Goal: Information Seeking & Learning: Find specific fact

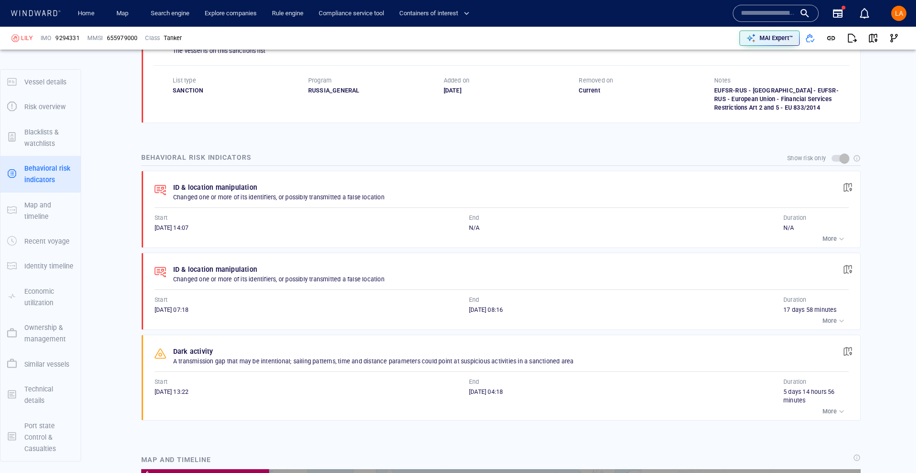
scroll to position [217456, 0]
drag, startPoint x: 78, startPoint y: 39, endPoint x: 20, endPoint y: 40, distance: 58.7
click at [20, 40] on div "LILY IMO 9294331 MMSI 655979000 Class Tanker" at bounding box center [234, 38] width 452 height 29
copy div "LILY IMO 9294331"
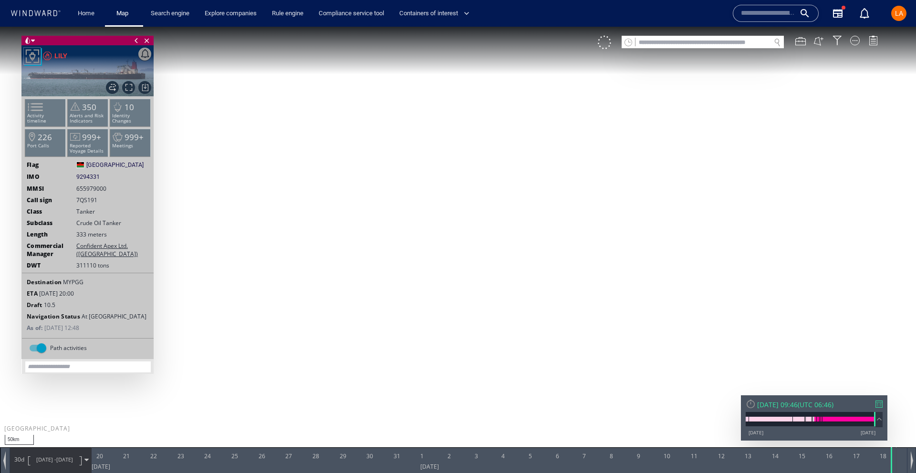
click at [744, 40] on input "text" at bounding box center [702, 42] width 135 height 13
paste input "*******"
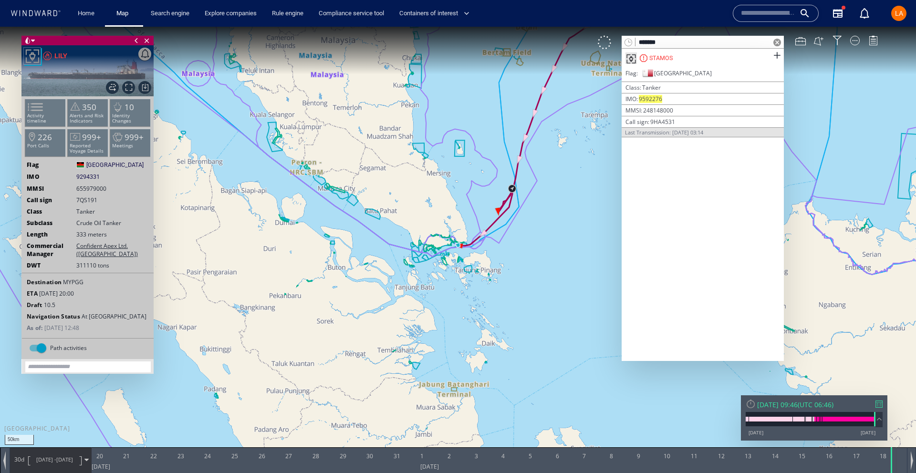
type input "*******"
click at [779, 41] on span at bounding box center [777, 43] width 8 height 8
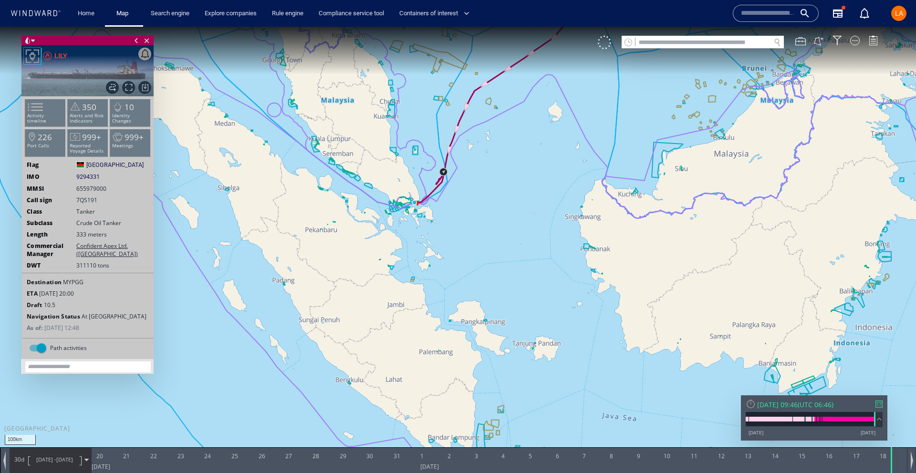
drag, startPoint x: 146, startPoint y: 38, endPoint x: 184, endPoint y: 39, distance: 38.2
click at [146, 38] on span "Close vessel card" at bounding box center [147, 41] width 10 height 10
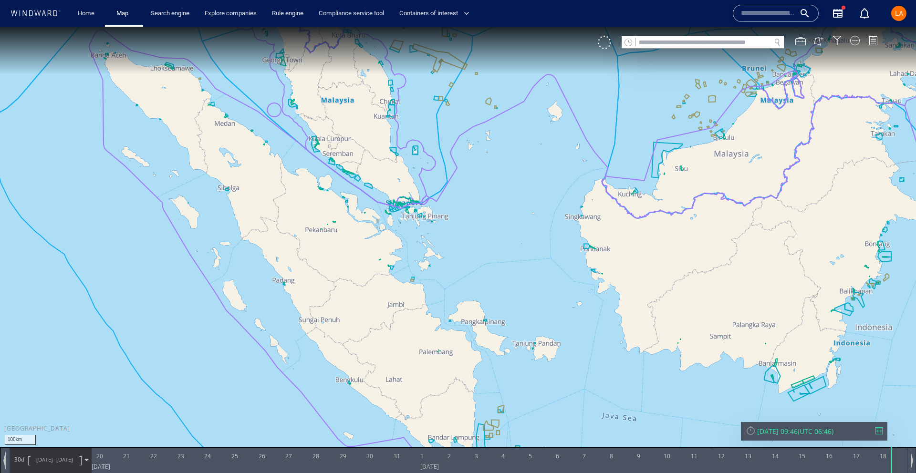
click at [737, 39] on input "text" at bounding box center [702, 42] width 135 height 13
click at [737, 40] on input "text" at bounding box center [702, 42] width 135 height 13
paste input "*******"
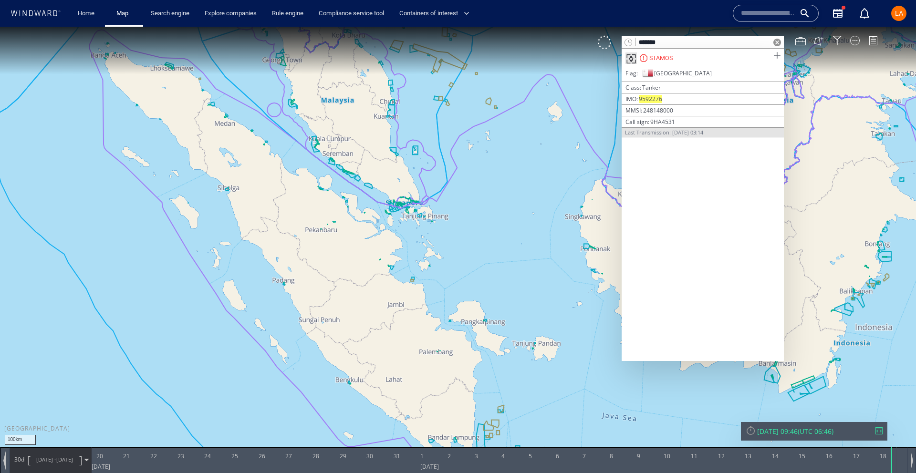
type input "*******"
click at [775, 55] on span at bounding box center [777, 56] width 12 height 12
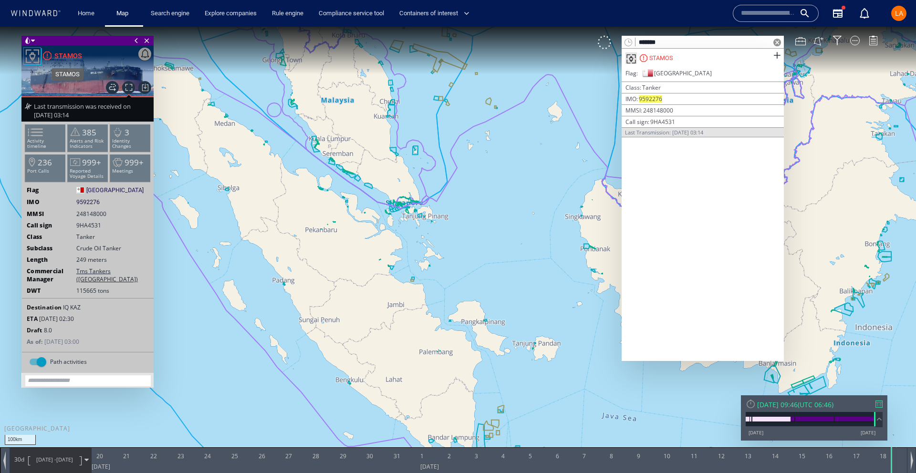
click at [65, 55] on div "STAMOS" at bounding box center [68, 55] width 28 height 11
drag, startPoint x: 777, startPoint y: 40, endPoint x: 777, endPoint y: 54, distance: 14.3
click at [777, 41] on span at bounding box center [777, 43] width 8 height 8
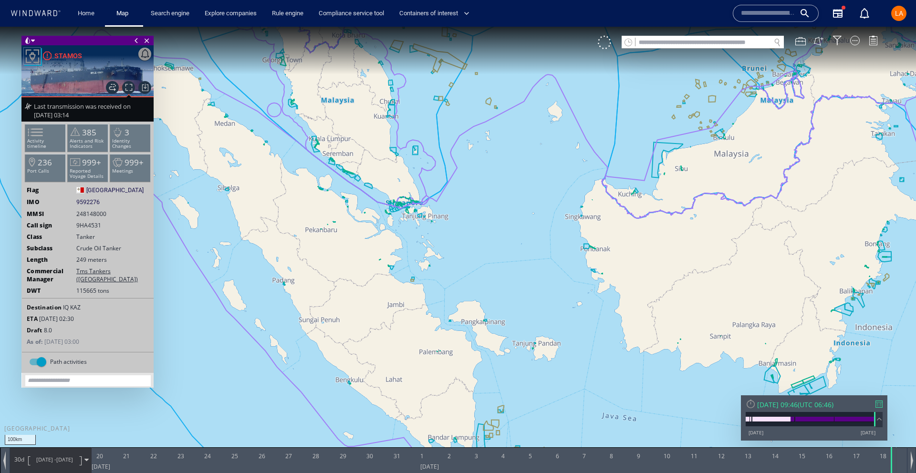
click at [749, 407] on div at bounding box center [751, 404] width 10 height 10
click at [91, 202] on span "9592276" at bounding box center [87, 202] width 23 height 9
click at [91, 203] on span "9592276" at bounding box center [87, 202] width 23 height 9
copy span "9592276"
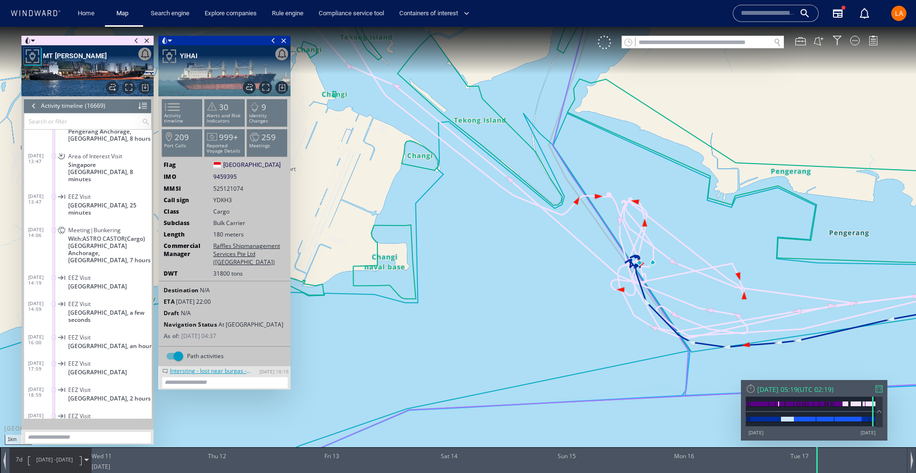
scroll to position [430184, 0]
click at [662, 44] on input "text" at bounding box center [702, 42] width 135 height 13
paste input "*******"
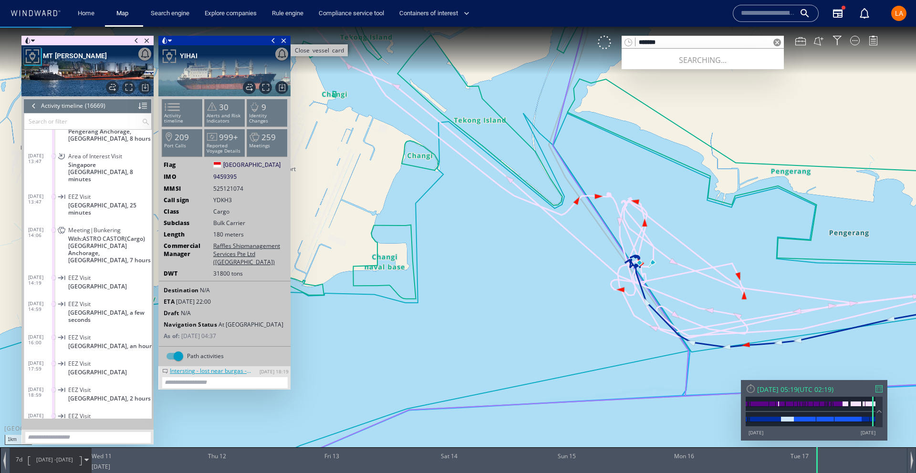
type input "*******"
drag, startPoint x: 287, startPoint y: 42, endPoint x: 179, endPoint y: 55, distance: 109.1
click at [280, 42] on span "Close vessel card" at bounding box center [284, 41] width 10 height 10
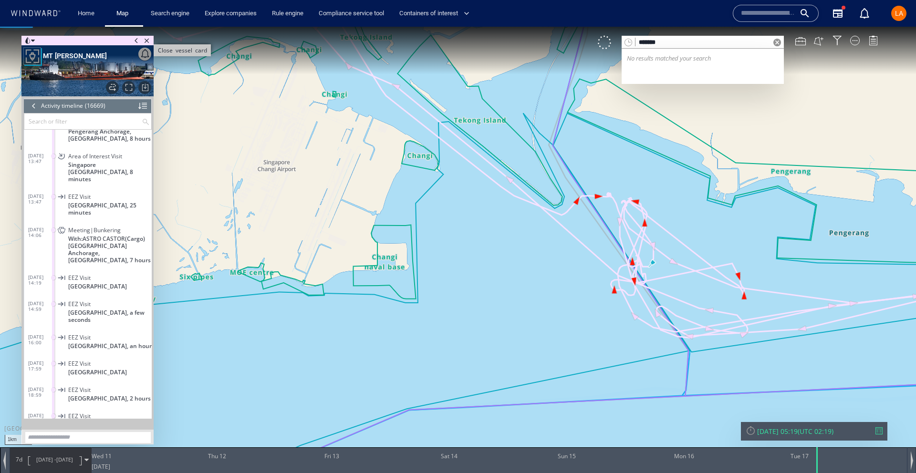
click at [148, 42] on span "Close vessel card" at bounding box center [147, 41] width 10 height 10
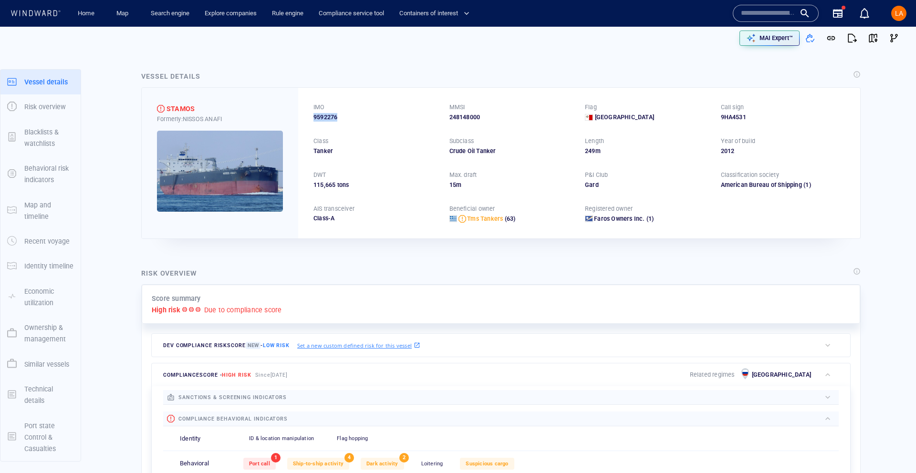
drag, startPoint x: 338, startPoint y: 119, endPoint x: 309, endPoint y: 117, distance: 29.6
click at [309, 117] on div "IMO 9592276 MMSI 248148000 Flag Malta Call sign 9HA4531 Class Tanker Subclass C…" at bounding box center [579, 163] width 562 height 150
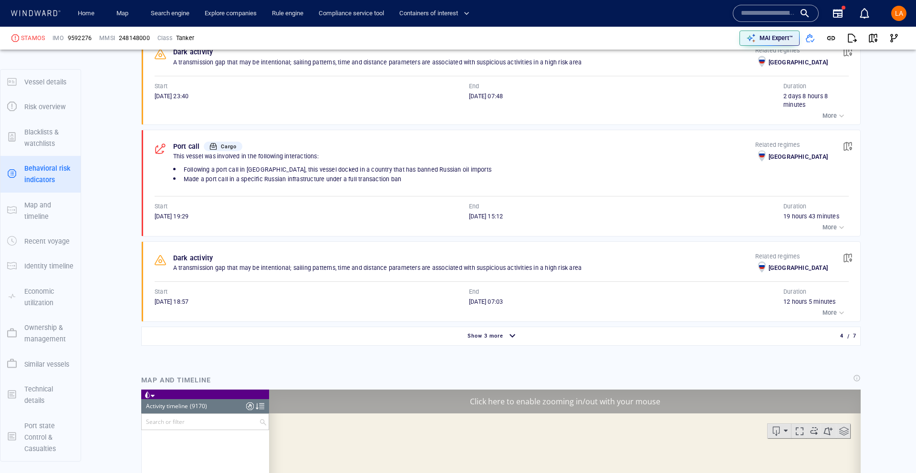
scroll to position [240363, 0]
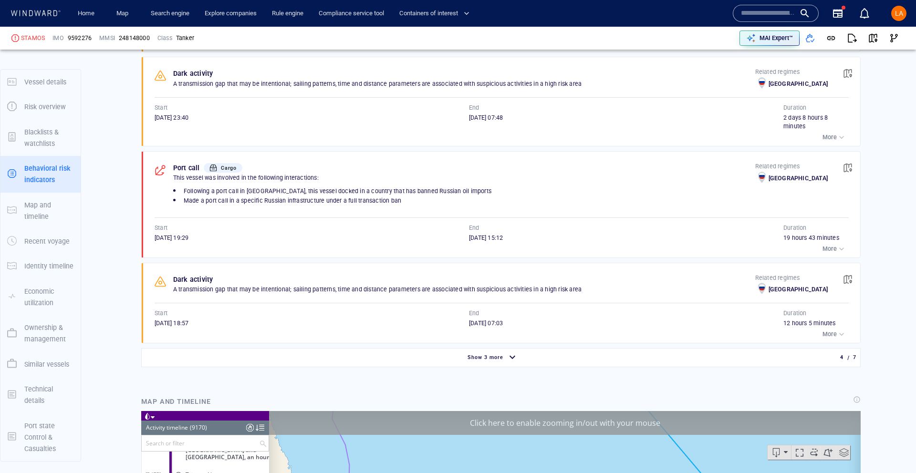
scroll to position [736, 0]
click at [89, 38] on span "9592276" at bounding box center [80, 38] width 24 height 9
click at [89, 39] on span "9592276" at bounding box center [80, 38] width 24 height 9
click at [90, 38] on span "9592276" at bounding box center [80, 38] width 24 height 9
copy span "9592276"
